Goal: Information Seeking & Learning: Understand process/instructions

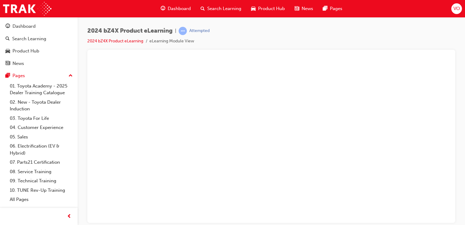
click at [170, 41] on li "eLearning Module View" at bounding box center [171, 41] width 45 height 7
click at [118, 41] on link "2024 bZ4X Product eLearning" at bounding box center [115, 40] width 56 height 5
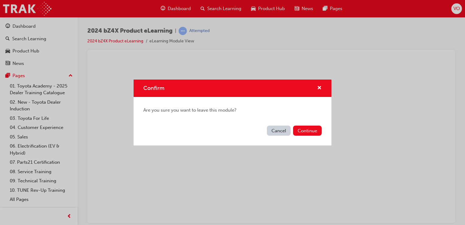
click at [277, 128] on button "Cancel" at bounding box center [279, 130] width 24 height 10
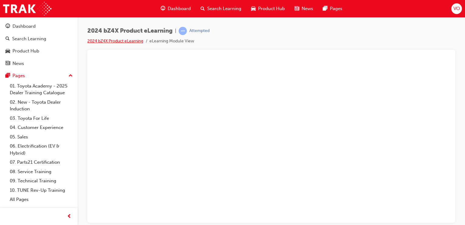
click at [138, 40] on link "2024 bZ4X Product eLearning" at bounding box center [115, 40] width 56 height 5
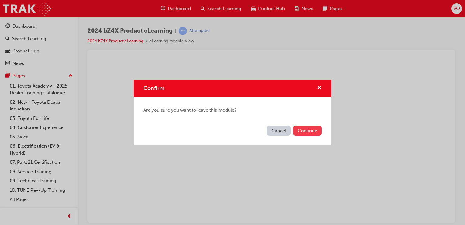
click at [310, 128] on button "Continue" at bounding box center [307, 130] width 29 height 10
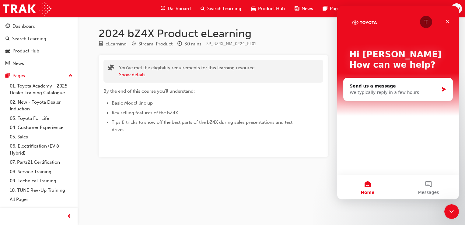
click at [310, 128] on div "By the end of this course you'll understand: Basic Model line up Key selling fe…" at bounding box center [214, 108] width 220 height 51
click at [44, 51] on div "Product Hub" at bounding box center [38, 51] width 67 height 8
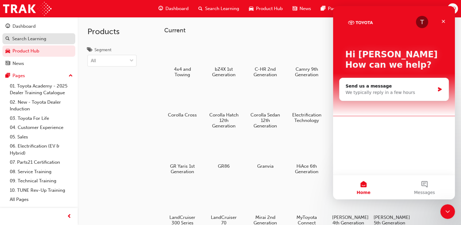
click at [48, 36] on div "Search Learning" at bounding box center [38, 39] width 67 height 8
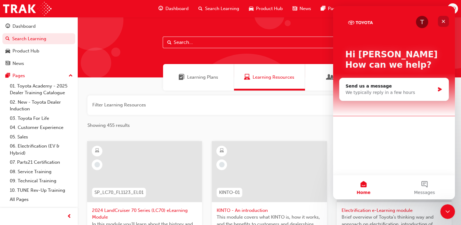
click at [443, 16] on div "Close" at bounding box center [442, 21] width 11 height 11
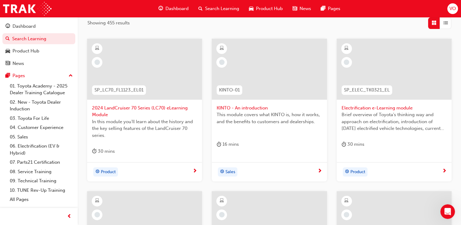
scroll to position [118, 0]
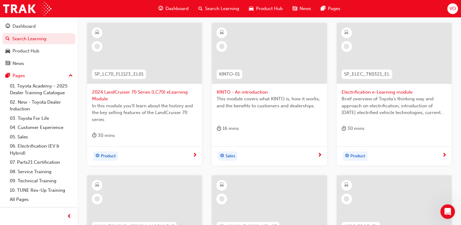
click at [247, 93] on span "KINTO - An introduction" at bounding box center [268, 92] width 105 height 7
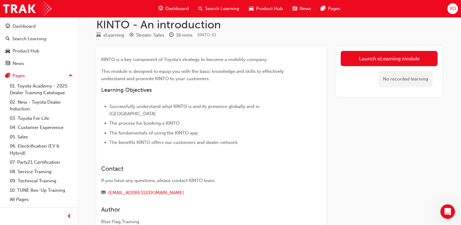
scroll to position [8, 0]
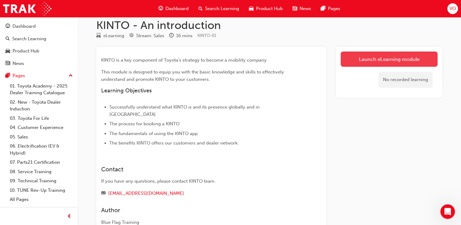
click at [382, 59] on link "Launch eLearning module" at bounding box center [388, 58] width 97 height 15
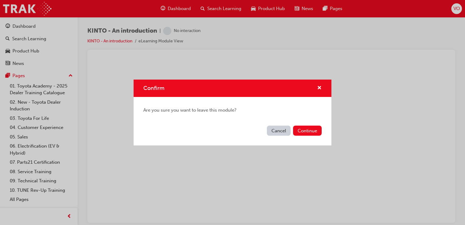
click at [283, 126] on button "Cancel" at bounding box center [279, 130] width 24 height 10
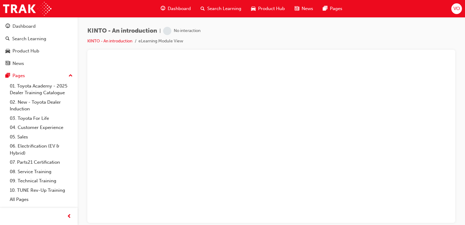
click at [144, 30] on span "KINTO - An introduction" at bounding box center [122, 30] width 70 height 7
drag, startPoint x: 144, startPoint y: 30, endPoint x: 216, endPoint y: 27, distance: 71.6
click at [216, 27] on div "KINTO - An introduction | No interaction KINTO - An introduction eLearning Modu…" at bounding box center [271, 38] width 368 height 23
click at [124, 40] on link "KINTO - An introduction" at bounding box center [109, 40] width 45 height 5
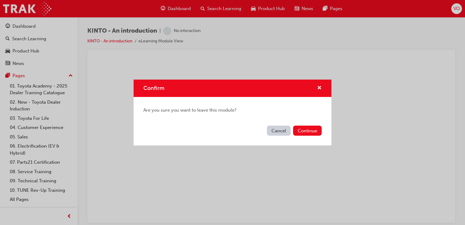
click at [280, 132] on button "Cancel" at bounding box center [279, 130] width 24 height 10
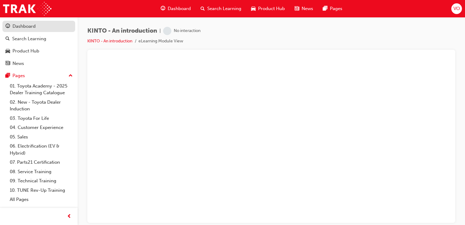
click at [30, 26] on div "Dashboard" at bounding box center [23, 26] width 23 height 7
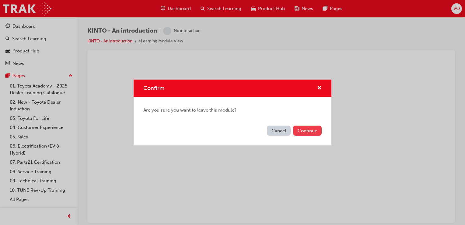
click at [303, 132] on button "Continue" at bounding box center [307, 130] width 29 height 10
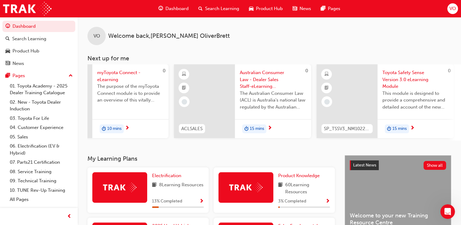
scroll to position [0, 373]
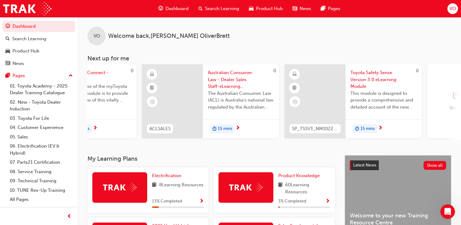
click at [233, 73] on span "Australian Consumer Law - Dealer Sales Staff-eLearning module" at bounding box center [241, 79] width 66 height 21
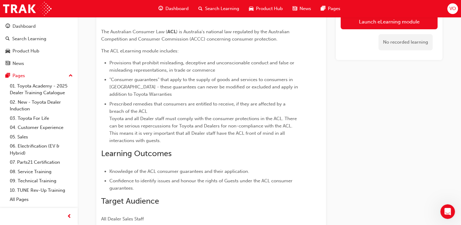
scroll to position [4, 0]
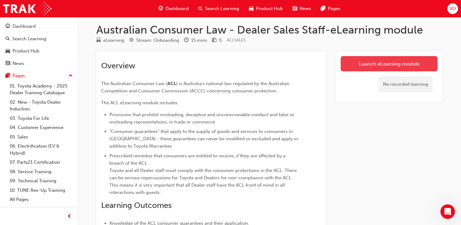
click at [388, 61] on link "Launch eLearning module" at bounding box center [388, 63] width 97 height 15
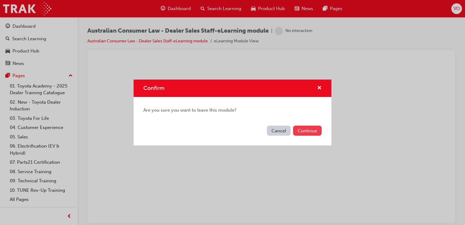
click at [309, 127] on button "Continue" at bounding box center [307, 130] width 29 height 10
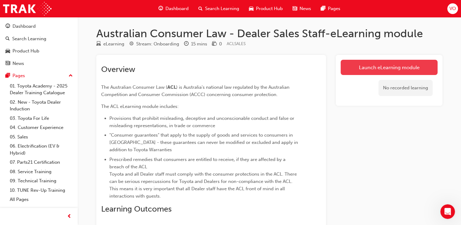
click at [374, 62] on link "Launch eLearning module" at bounding box center [388, 67] width 97 height 15
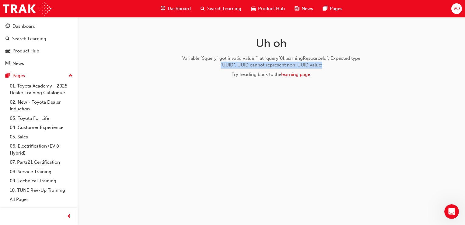
click at [374, 62] on div "Uh oh Variable "$query" got invalid value "" at "query[0].learningResourceId"; …" at bounding box center [232, 112] width 465 height 225
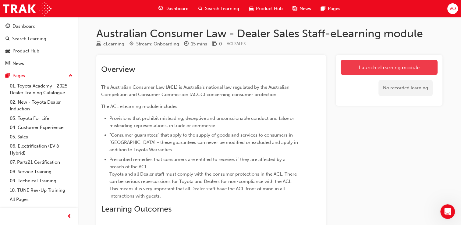
click at [385, 65] on link "Launch eLearning module" at bounding box center [388, 67] width 97 height 15
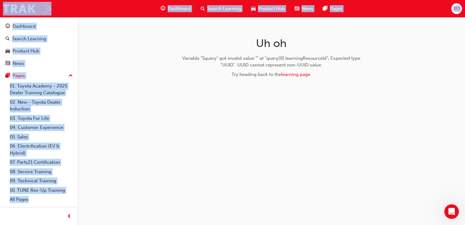
click at [385, 65] on div "Uh oh Variable "$query" got invalid value "" at "query[0].learningResourceId"; …" at bounding box center [232, 112] width 465 height 225
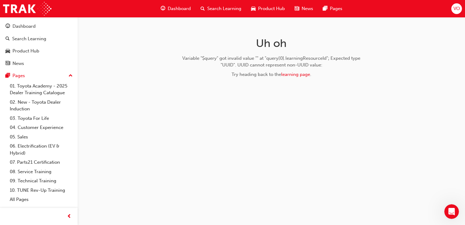
click at [385, 65] on div "Uh oh Variable "$query" got invalid value "" at "query[0].learningResourceId"; …" at bounding box center [232, 112] width 465 height 225
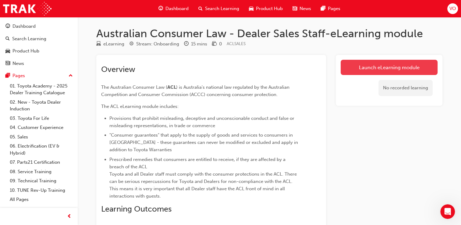
click at [359, 67] on link "Launch eLearning module" at bounding box center [388, 67] width 97 height 15
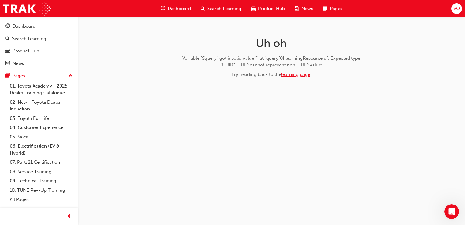
click at [298, 74] on link "learning page" at bounding box center [295, 74] width 29 height 5
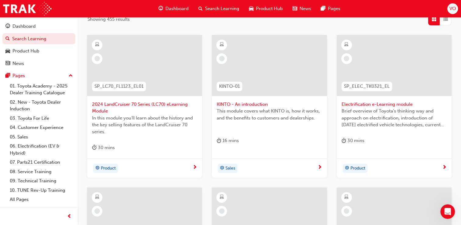
scroll to position [116, 0]
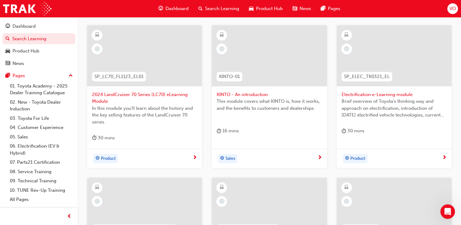
click at [272, 73] on div at bounding box center [269, 55] width 115 height 61
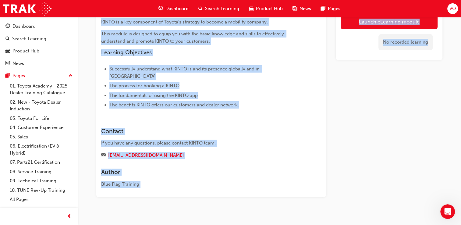
click at [272, 73] on ul "Successfully understand what KINTO is and its presence globally and in Australi…" at bounding box center [200, 87] width 198 height 44
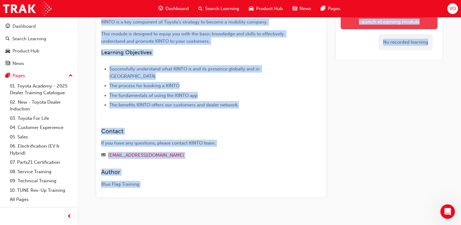
click at [382, 24] on link "Launch eLearning module" at bounding box center [388, 21] width 97 height 15
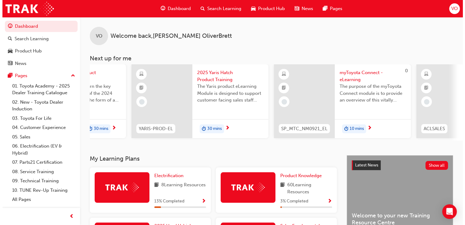
scroll to position [0, 74]
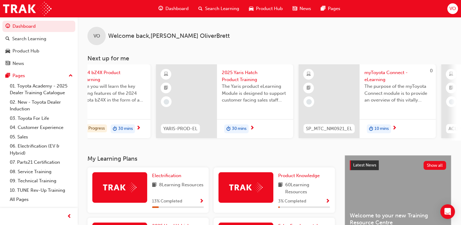
click at [381, 77] on span "myToyota Connect - eLearning" at bounding box center [397, 76] width 66 height 14
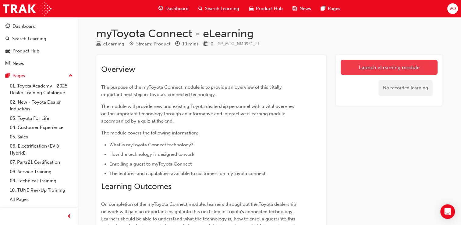
click at [383, 63] on link "Launch eLearning module" at bounding box center [388, 67] width 97 height 15
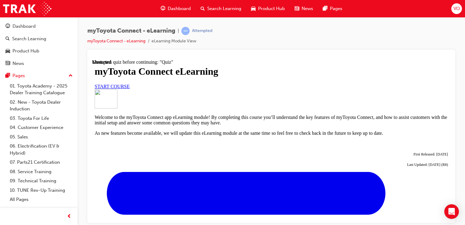
scroll to position [2, 0]
click at [130, 89] on span "START COURSE" at bounding box center [112, 85] width 35 height 5
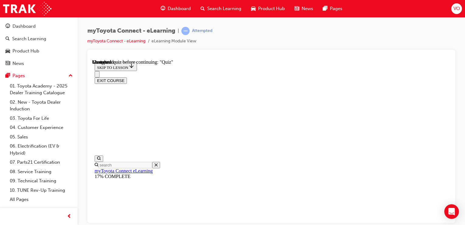
scroll to position [596, 0]
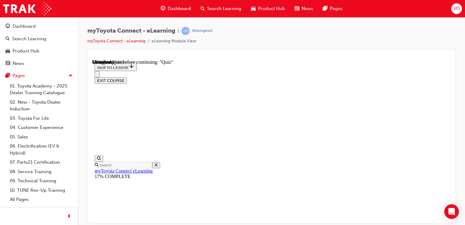
click at [275, 41] on div "myToyota Connect - eLearning | Attempted myToyota Connect - eLearning eLearning…" at bounding box center [271, 38] width 368 height 23
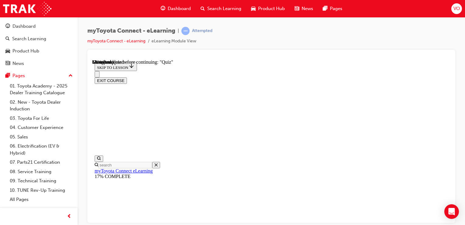
click at [321, 21] on div "myToyota Connect - eLearning | Attempted myToyota Connect - eLearning eLearning…" at bounding box center [272, 113] width 388 height 192
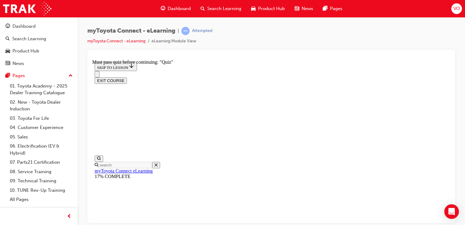
click at [319, 26] on div "myToyota Connect - eLearning | Attempted myToyota Connect - eLearning eLearning…" at bounding box center [272, 113] width 388 height 192
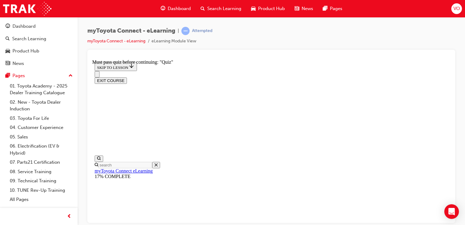
scroll to position [114, 0]
drag, startPoint x: 346, startPoint y: 163, endPoint x: 347, endPoint y: 209, distance: 45.4
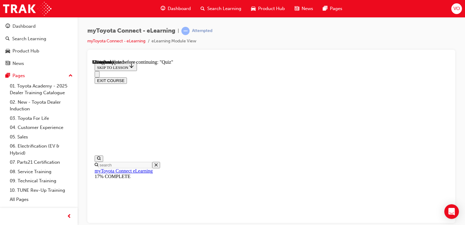
scroll to position [938, 0]
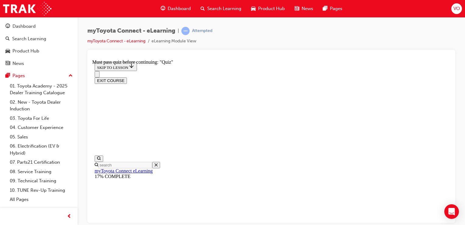
scroll to position [956, 0]
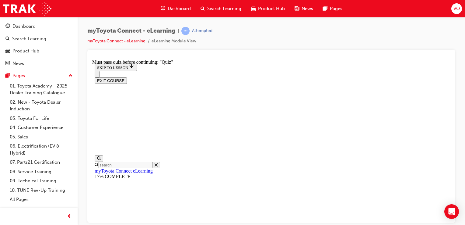
scroll to position [199, 0]
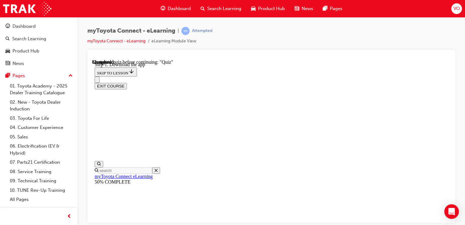
scroll to position [134, 0]
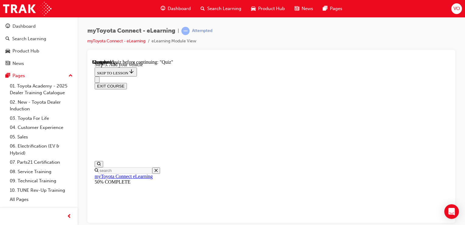
drag, startPoint x: 445, startPoint y: 114, endPoint x: 438, endPoint y: 182, distance: 68.5
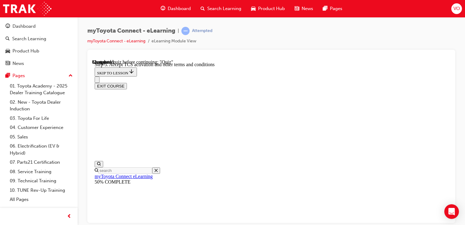
drag, startPoint x: 438, startPoint y: 182, endPoint x: 432, endPoint y: 239, distance: 57.3
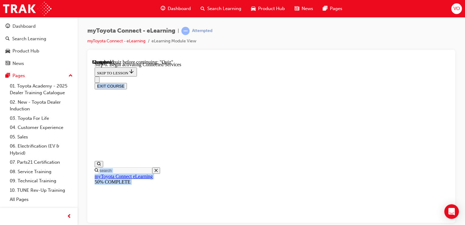
scroll to position [189, 0]
